Goal: Information Seeking & Learning: Check status

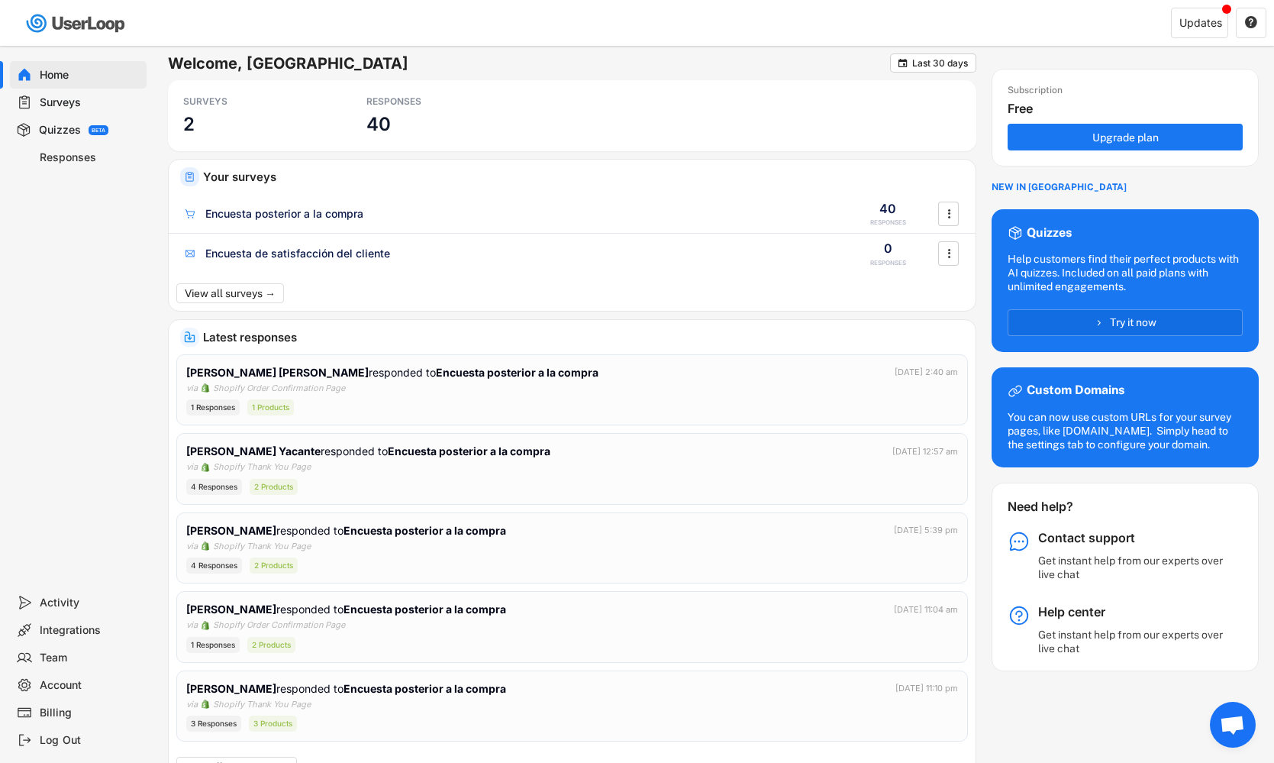
click at [104, 103] on div "Surveys" at bounding box center [90, 102] width 101 height 15
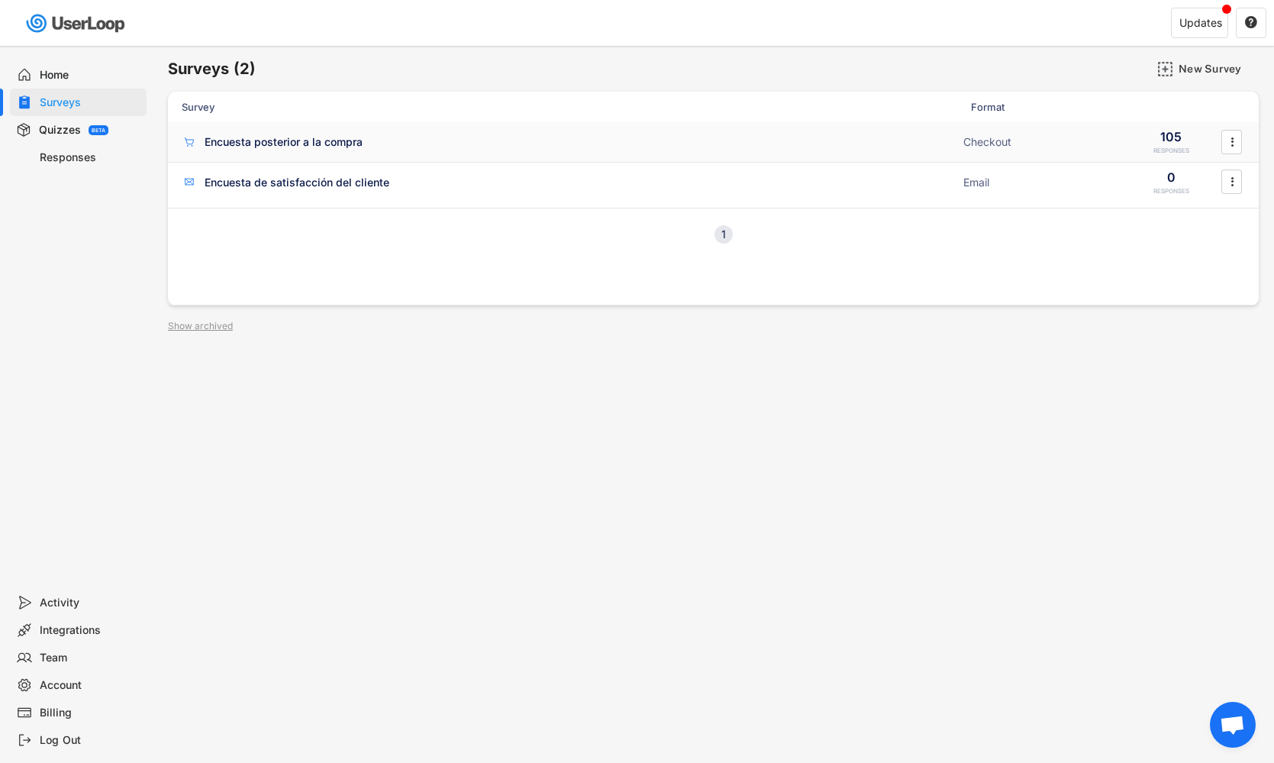
click at [317, 147] on div "Encuesta posterior a la compra" at bounding box center [284, 141] width 158 height 15
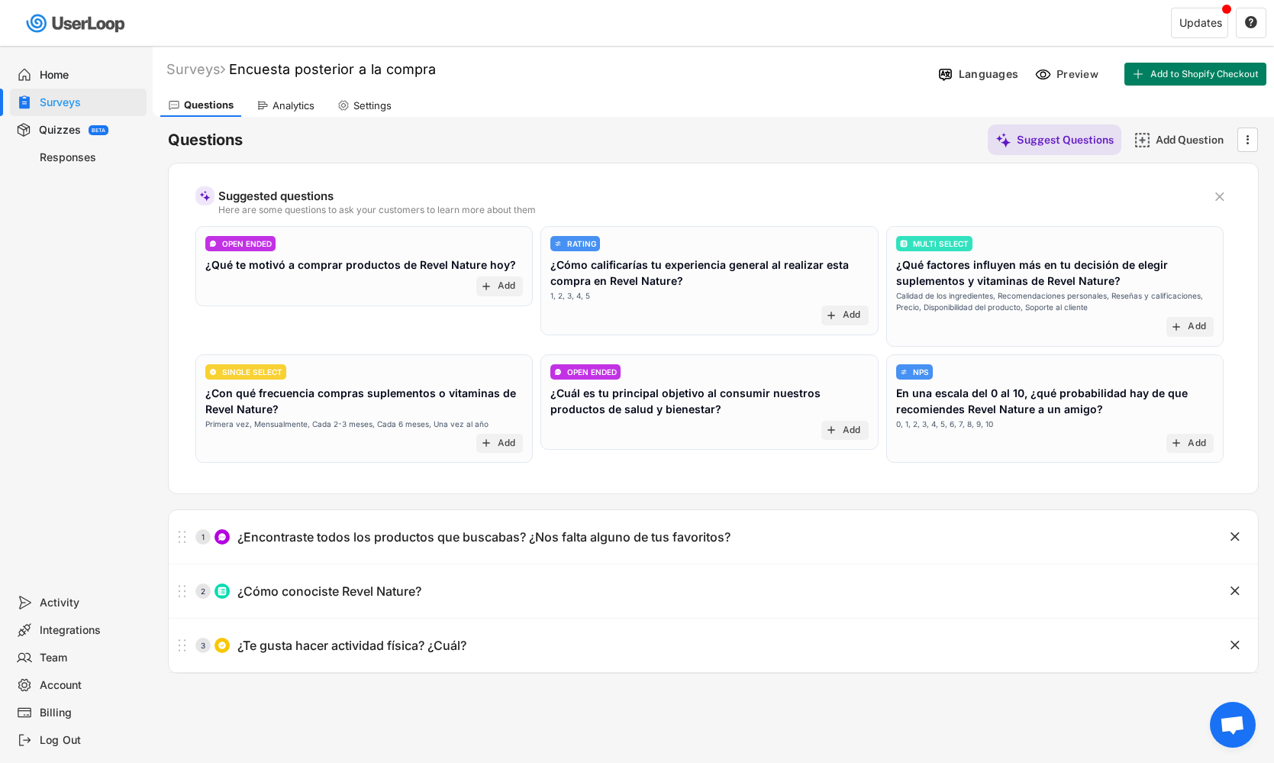
scroll to position [-2, 0]
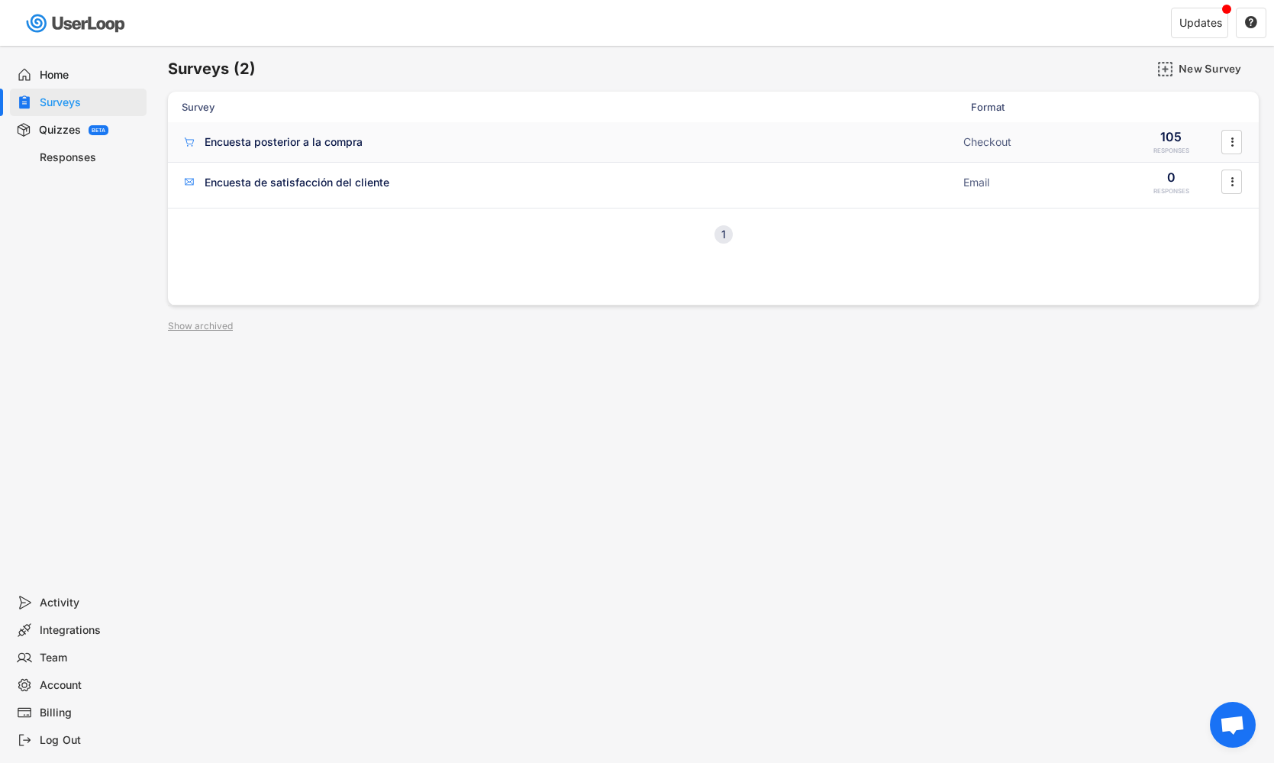
click at [302, 147] on div "Encuesta posterior a la compra" at bounding box center [284, 141] width 158 height 15
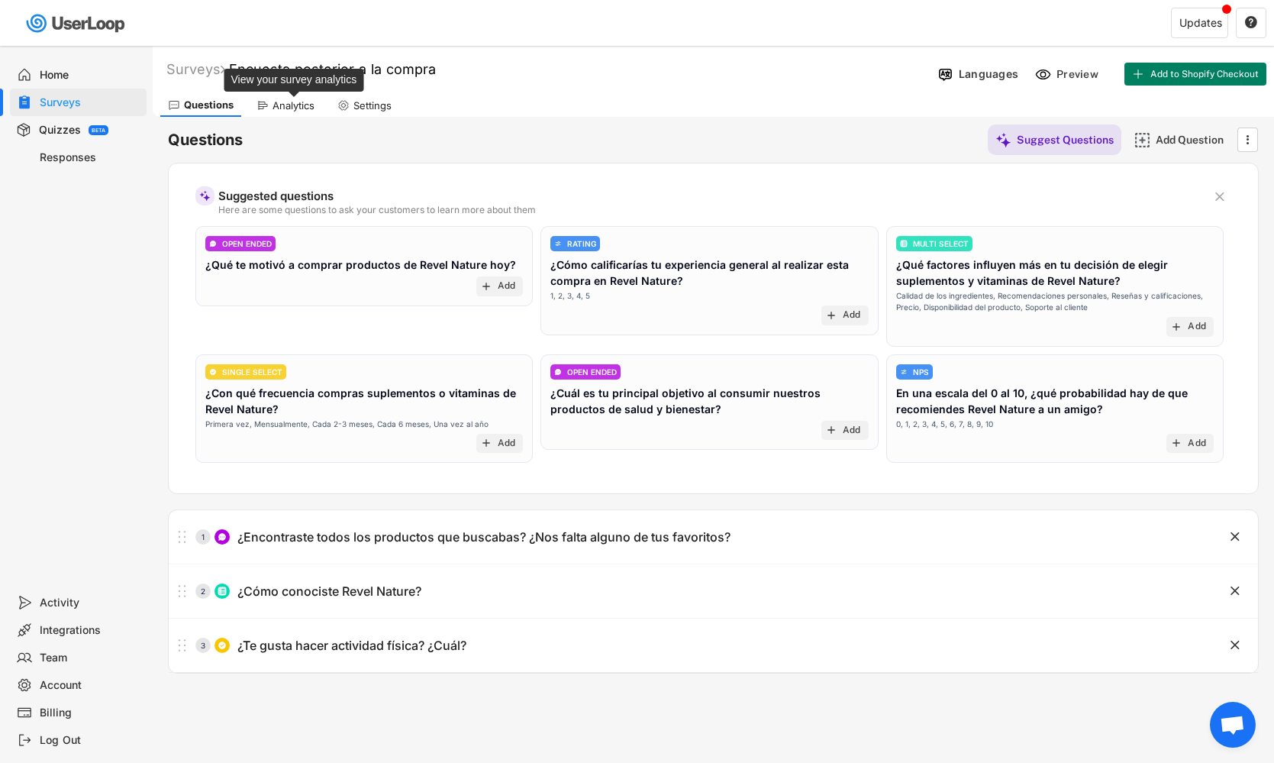
click at [302, 108] on div "Analytics" at bounding box center [294, 105] width 42 height 13
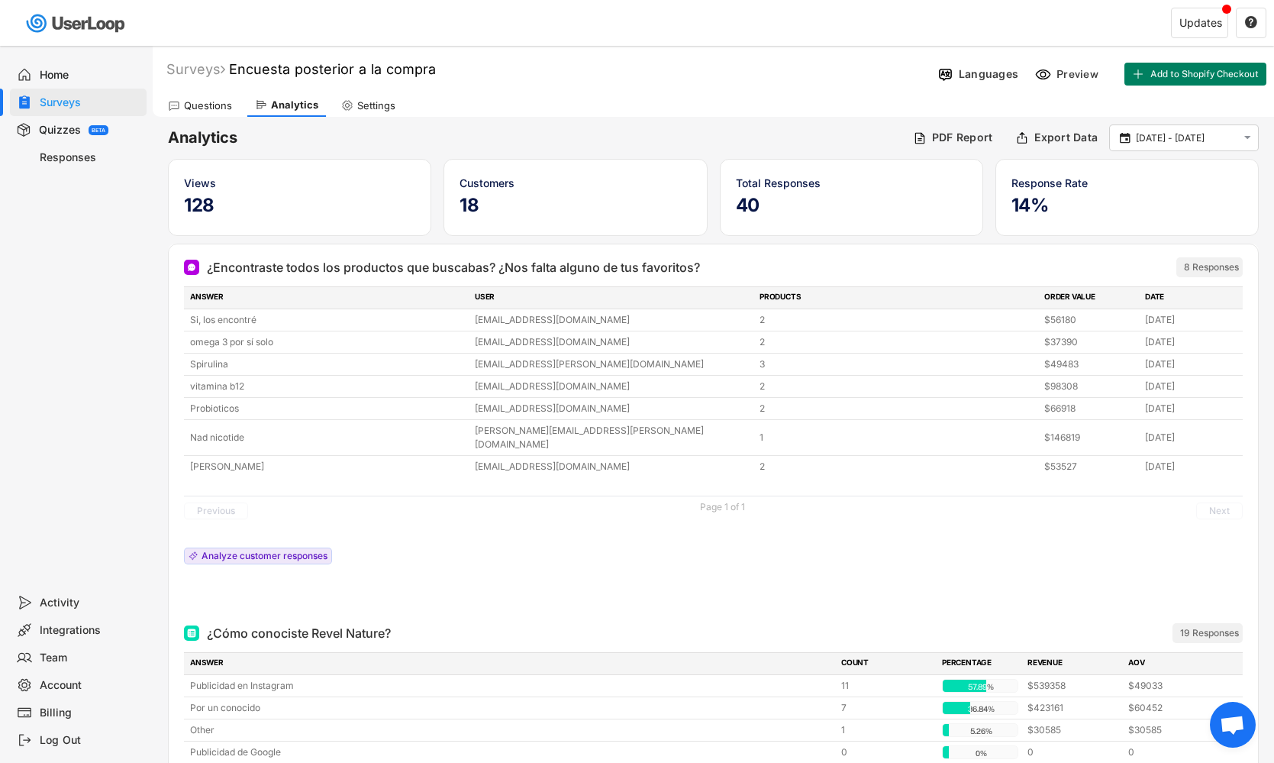
click at [69, 163] on div "Responses" at bounding box center [90, 157] width 101 height 15
